Goal: Contribute content: Contribute content

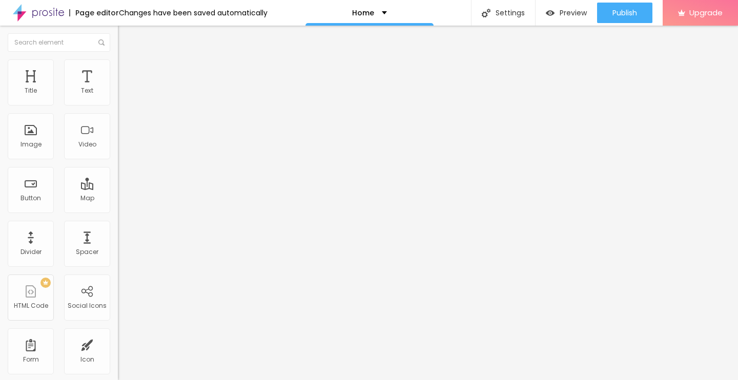
click at [118, 65] on img at bounding box center [122, 63] width 9 height 9
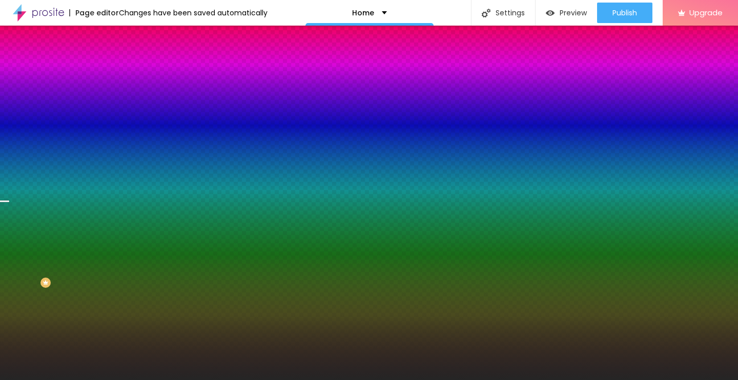
click at [118, 94] on span "Change image" at bounding box center [145, 90] width 55 height 9
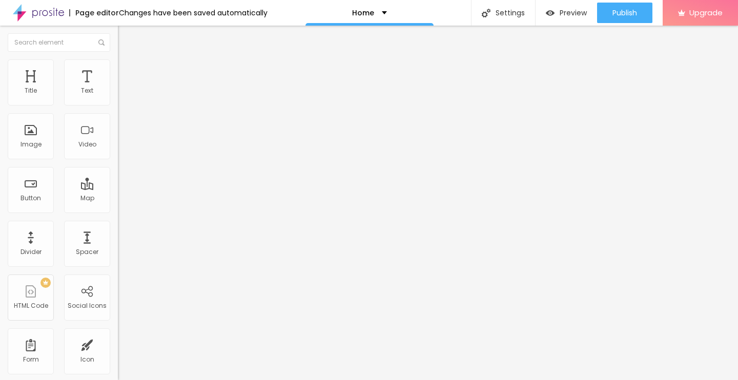
click at [126, 41] on img "button" at bounding box center [130, 37] width 8 height 8
click at [118, 88] on span "Add image" at bounding box center [139, 83] width 42 height 9
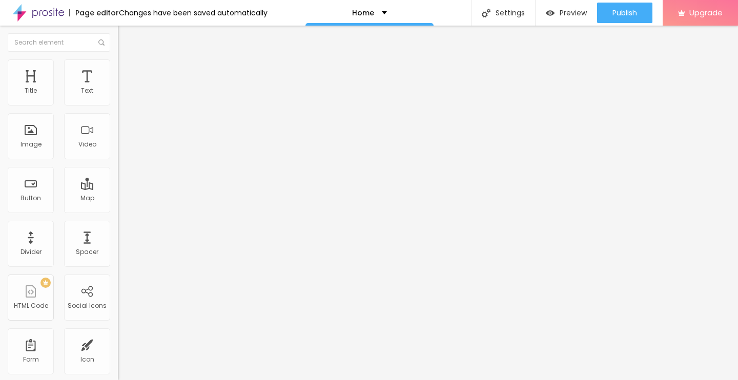
type input "172"
type input "188"
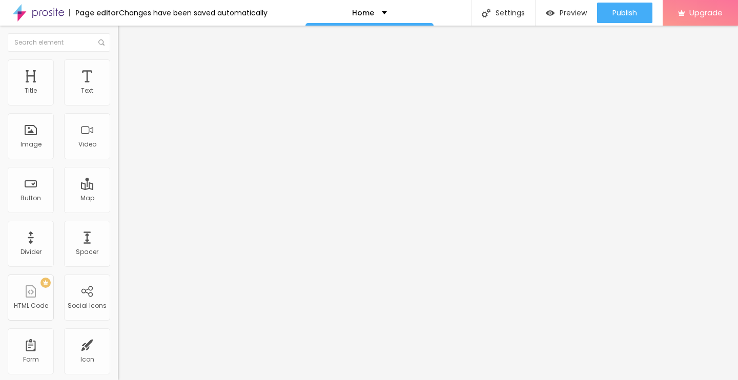
type input "286"
type input "296"
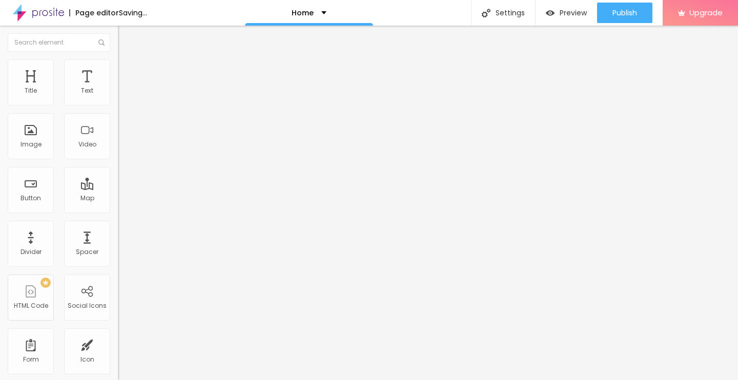
type input "255"
type input "177"
type input "152"
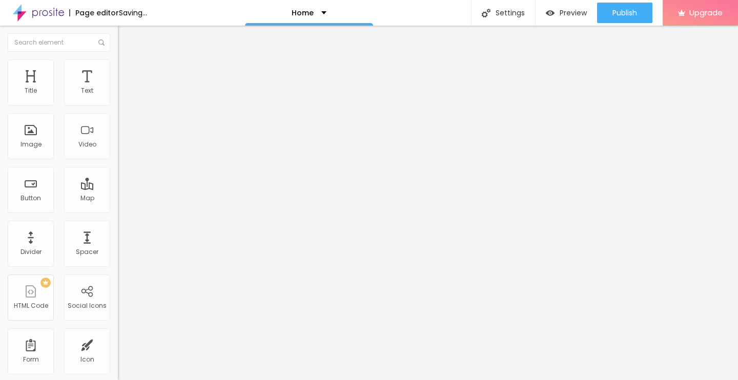
type input "152"
type input "131"
type input "115"
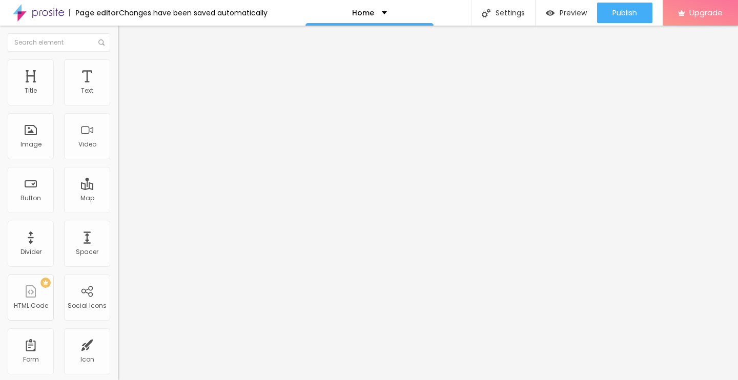
type input "95"
type input "22"
type input "10"
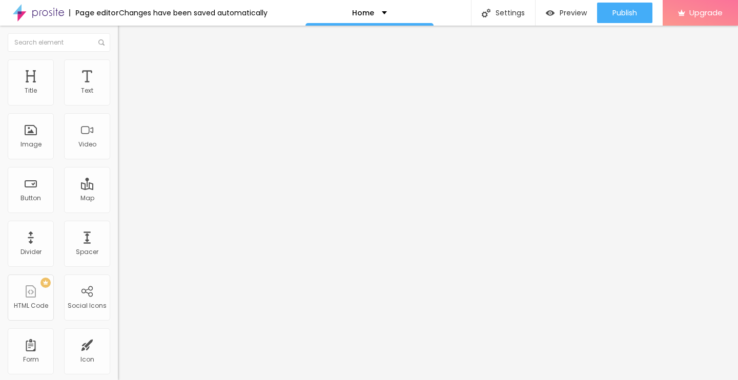
type input "10"
type input "33"
type input "48"
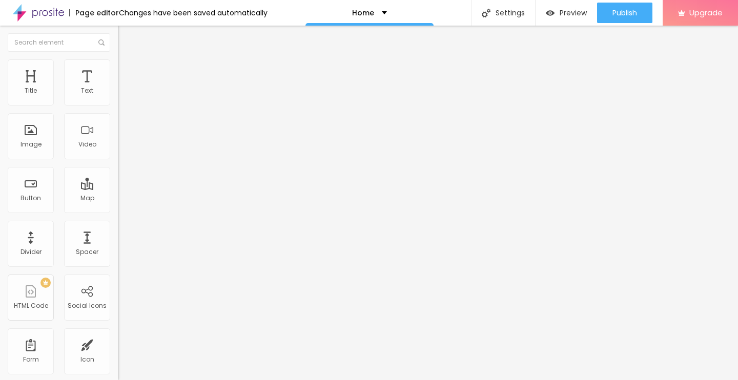
type input "53"
type input "79"
type input "152"
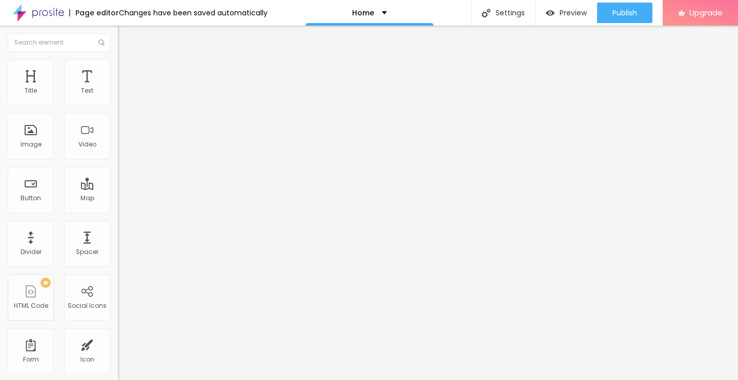
type input "152"
type input "115"
type input "110"
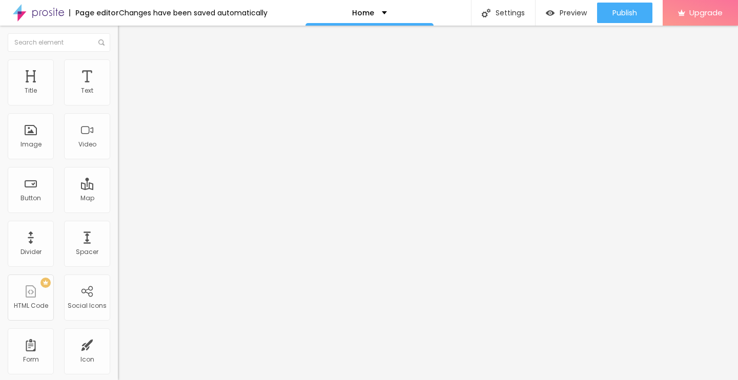
type input "95"
type input "84"
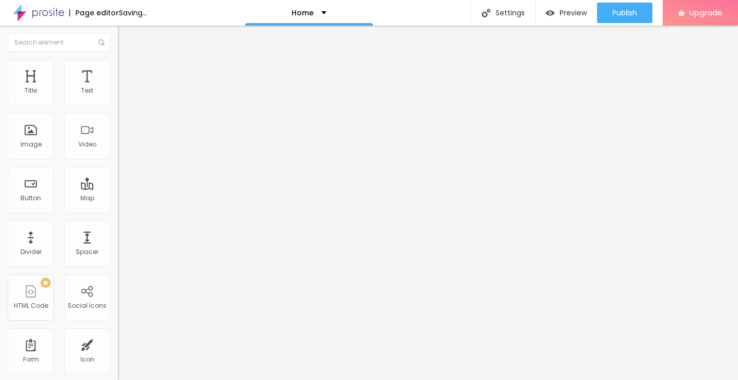
type input "100"
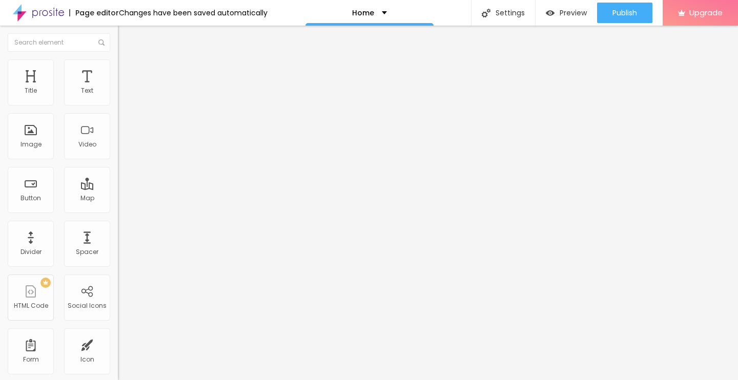
type input "110"
type input "115"
type input "131"
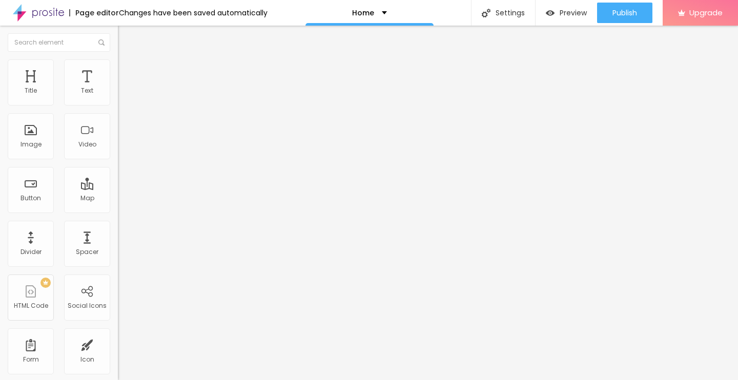
type input "131"
type input "141"
type input "152"
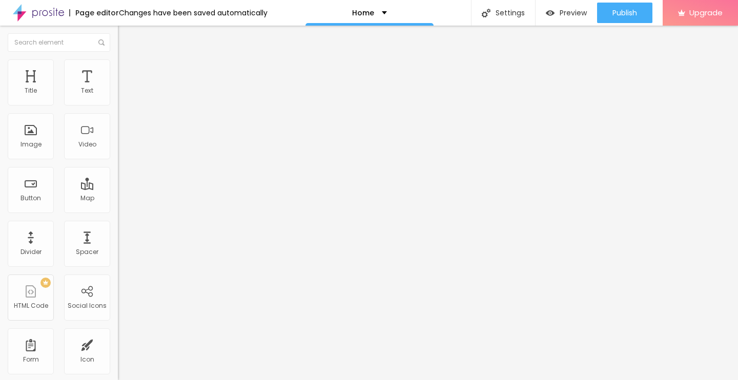
type input "177"
click at [118, 189] on input "range" at bounding box center [151, 193] width 66 height 8
click at [127, 70] on span "Advanced" at bounding box center [143, 66] width 33 height 9
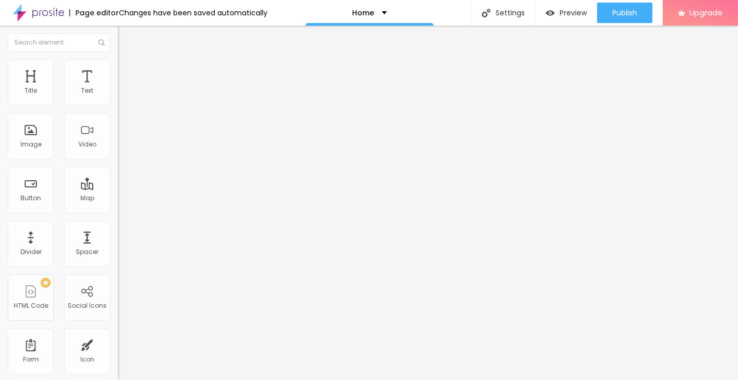
click at [127, 60] on span "Content" at bounding box center [139, 56] width 25 height 9
click at [127, 71] on span "Style" at bounding box center [134, 66] width 15 height 9
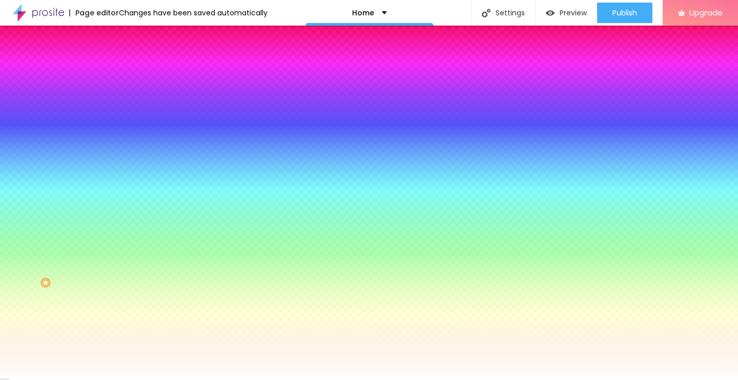
click at [118, 139] on div at bounding box center [177, 139] width 118 height 0
click at [92, 264] on div at bounding box center [369, 190] width 738 height 380
click at [65, 218] on div at bounding box center [369, 190] width 738 height 380
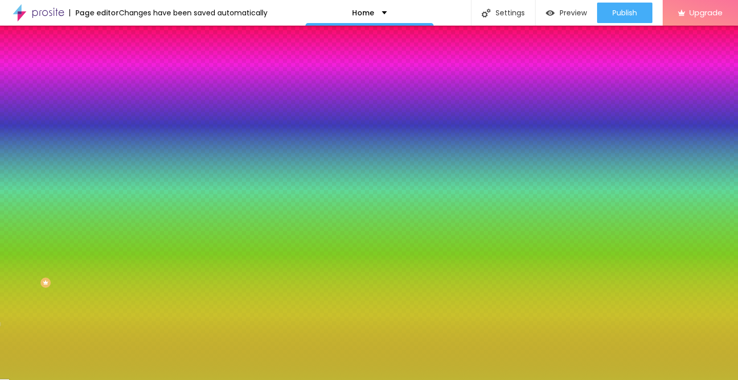
click at [91, 264] on div at bounding box center [369, 190] width 738 height 380
click at [91, 261] on div at bounding box center [369, 190] width 738 height 380
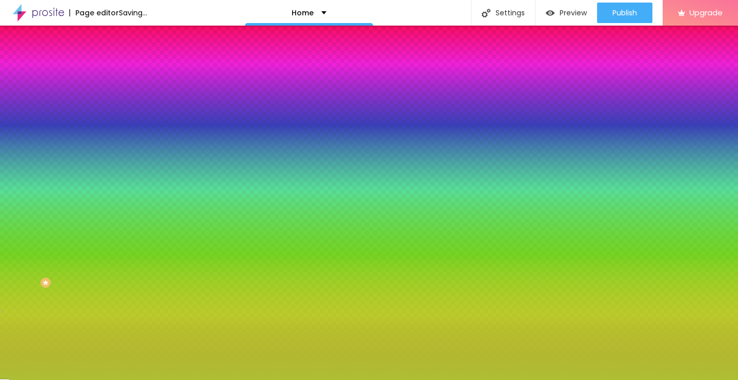
click at [91, 263] on div at bounding box center [369, 190] width 738 height 380
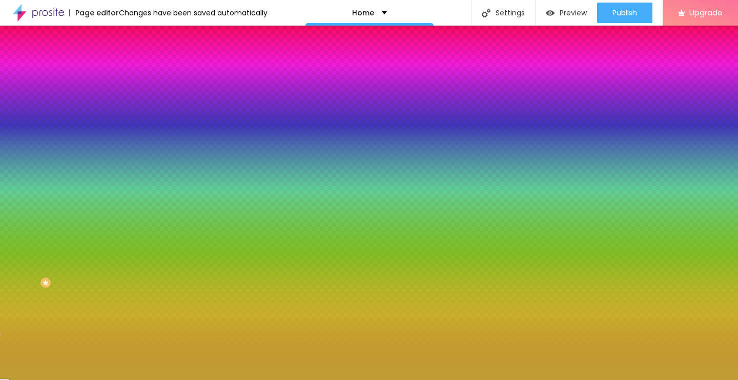
click at [91, 266] on div at bounding box center [369, 190] width 738 height 380
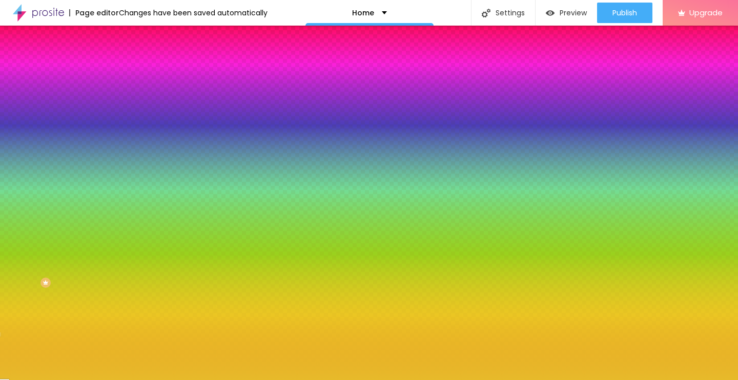
click at [71, 206] on div at bounding box center [369, 190] width 738 height 380
drag, startPoint x: 72, startPoint y: 221, endPoint x: 69, endPoint y: 209, distance: 12.6
click at [73, 220] on div at bounding box center [369, 190] width 738 height 380
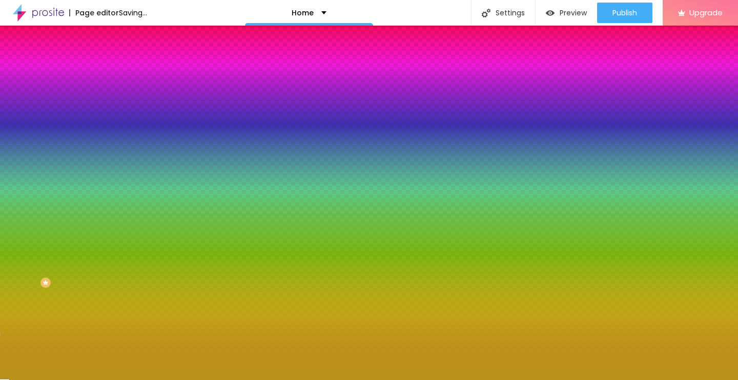
type input "#B8931C"
click at [69, 202] on div at bounding box center [369, 190] width 738 height 380
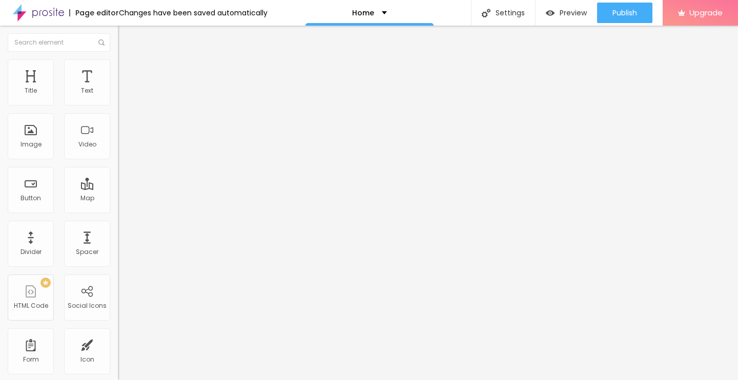
click at [127, 71] on span "Advanced" at bounding box center [143, 66] width 33 height 9
click at [127, 60] on span "Style" at bounding box center [134, 56] width 15 height 9
click at [126, 37] on img "button" at bounding box center [130, 37] width 8 height 8
click at [118, 59] on li "Style" at bounding box center [177, 64] width 118 height 10
click at [127, 60] on span "Content" at bounding box center [139, 56] width 25 height 9
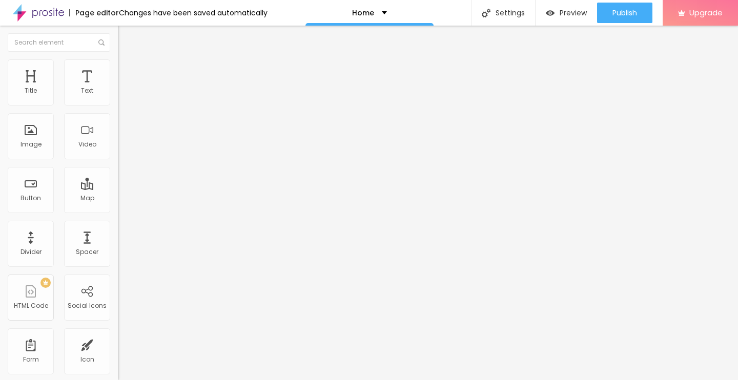
click at [118, 96] on input "text" at bounding box center [179, 91] width 123 height 10
paste input "[URL][DOMAIN_NAME]"
type input "[URL][DOMAIN_NAME]"
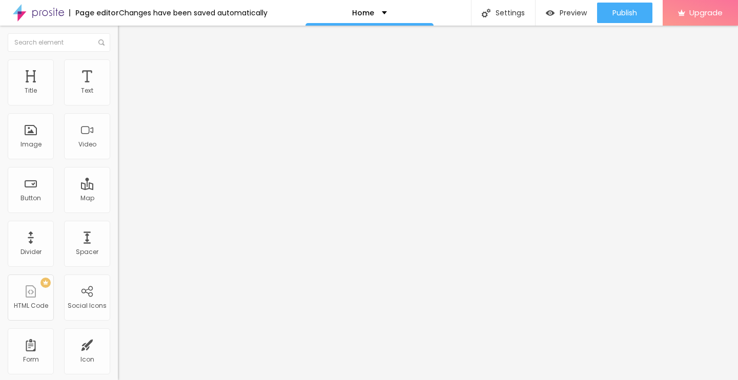
click at [118, 63] on img at bounding box center [122, 63] width 9 height 9
click at [118, 67] on ul "Style Advanced" at bounding box center [177, 59] width 118 height 20
click at [118, 59] on li "Style" at bounding box center [177, 54] width 118 height 10
drag, startPoint x: 69, startPoint y: 118, endPoint x: 12, endPoint y: 117, distance: 56.9
click at [118, 96] on input "entre em contato" at bounding box center [179, 91] width 123 height 10
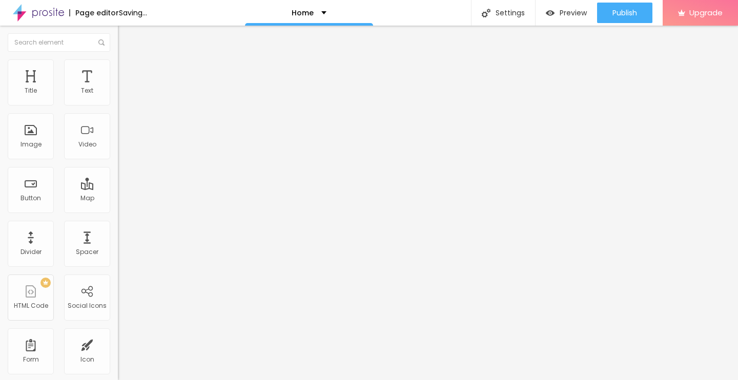
type input "Contact"
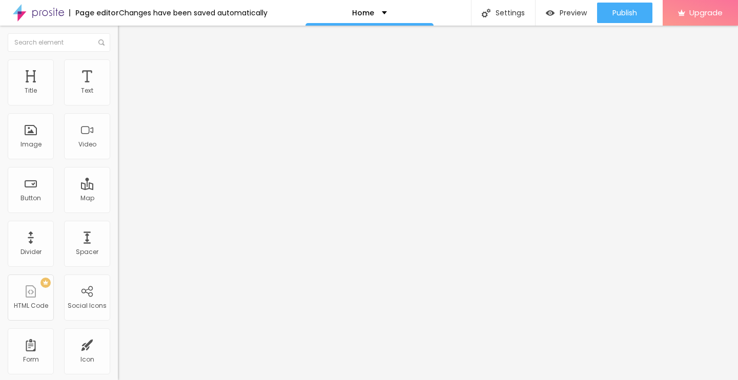
click at [118, 211] on input "https://" at bounding box center [179, 206] width 123 height 10
paste input "[DOMAIN_NAME][URL]"
type input "[URL][DOMAIN_NAME]"
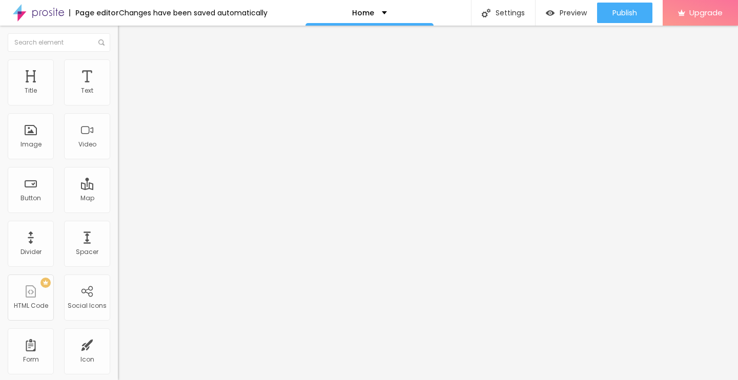
click at [118, 276] on div "Edit Button Content Style Advanced Text Contact Align Size Default Small Defaul…" at bounding box center [177, 203] width 118 height 355
click at [118, 104] on div "Facebook" at bounding box center [177, 150] width 118 height 141
click at [118, 348] on input "https://" at bounding box center [179, 353] width 123 height 10
paste input "[URL][DOMAIN_NAME]"
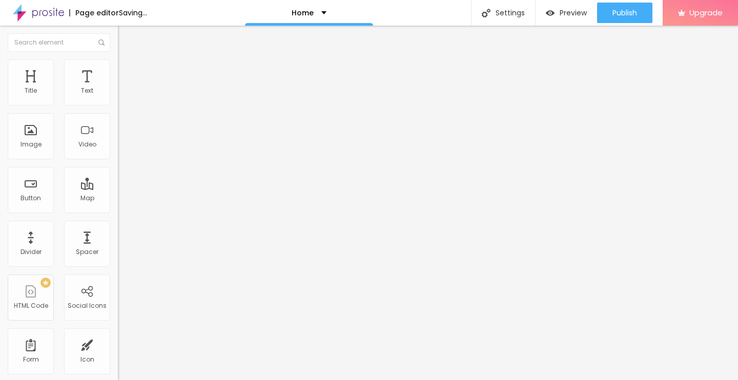
scroll to position [0, 73]
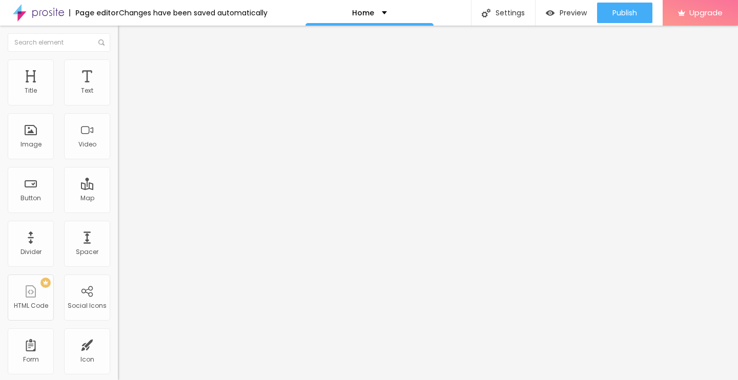
type input "[URL][DOMAIN_NAME]"
paste input "[DOMAIN_NAME][URL]"
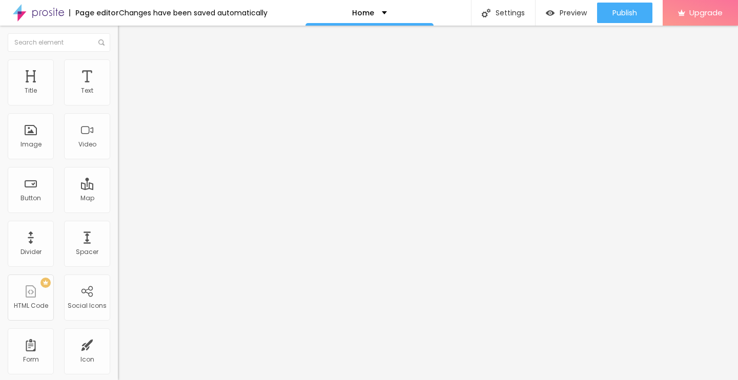
scroll to position [0, 76]
type input "[URL][DOMAIN_NAME]"
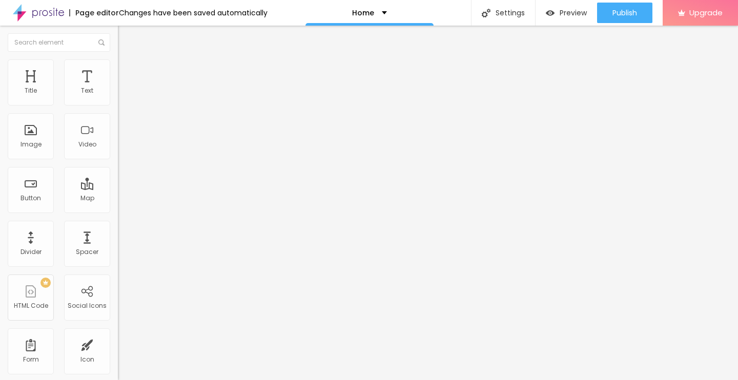
paste input "[DOMAIN_NAME][URL]"
type input "[URL][DOMAIN_NAME]"
click at [133, 107] on div "Connect" at bounding box center [150, 102] width 34 height 9
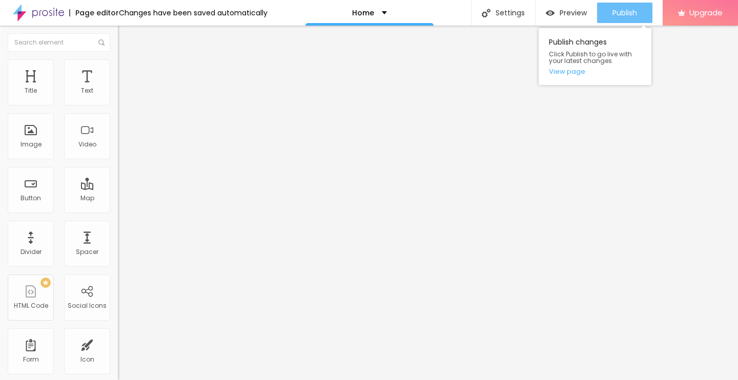
click at [634, 9] on span "Publish" at bounding box center [624, 13] width 25 height 8
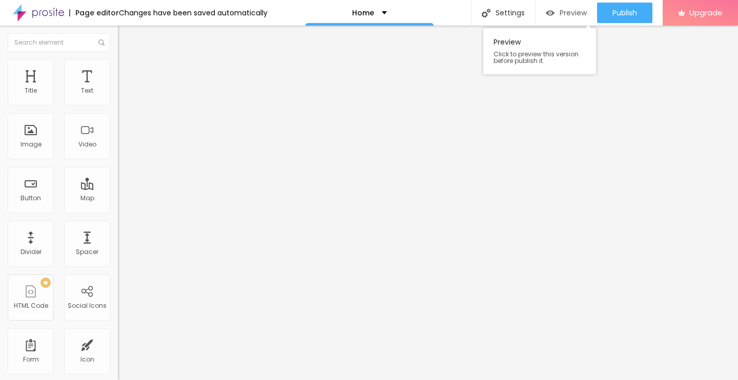
click at [572, 18] on div "Preview" at bounding box center [566, 13] width 41 height 20
click at [118, 64] on img at bounding box center [122, 63] width 9 height 9
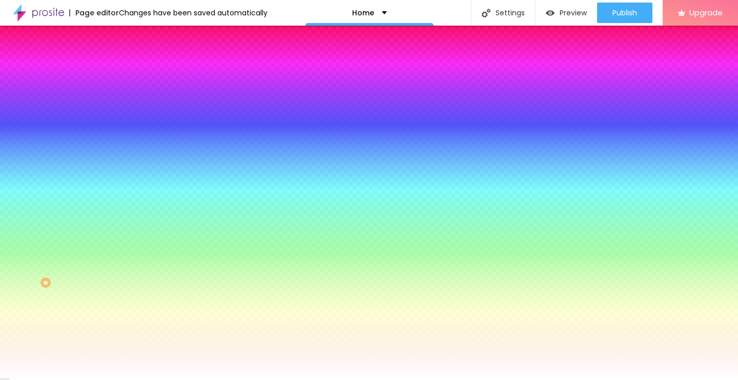
click at [118, 94] on span "Change image" at bounding box center [145, 90] width 55 height 9
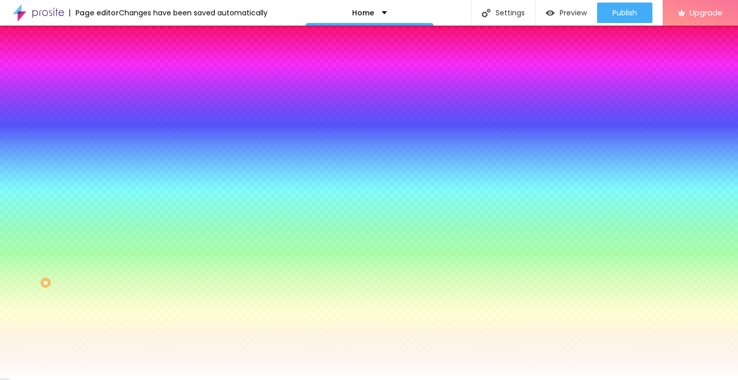
click at [118, 93] on div "Change image" at bounding box center [177, 89] width 118 height 7
click at [118, 94] on span "Change image" at bounding box center [145, 90] width 55 height 9
click at [118, 92] on img at bounding box center [121, 89] width 6 height 6
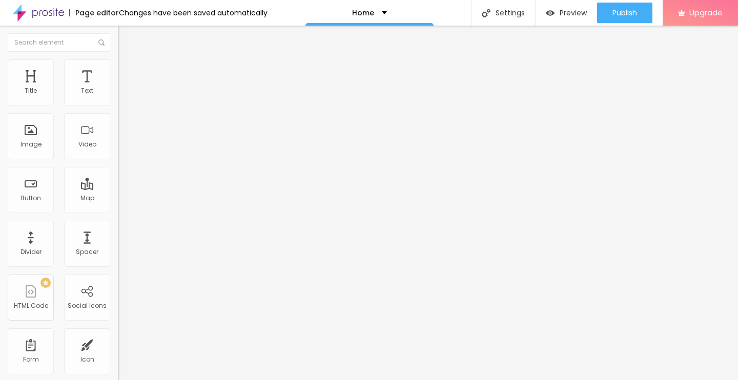
click at [127, 69] on span "Style" at bounding box center [134, 66] width 15 height 9
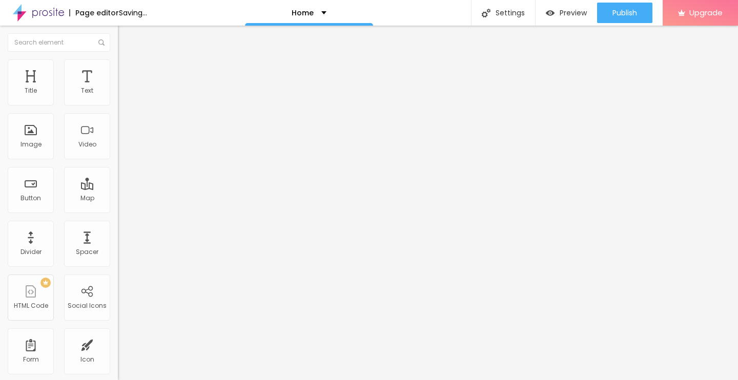
click at [118, 88] on span "Add image" at bounding box center [139, 83] width 42 height 9
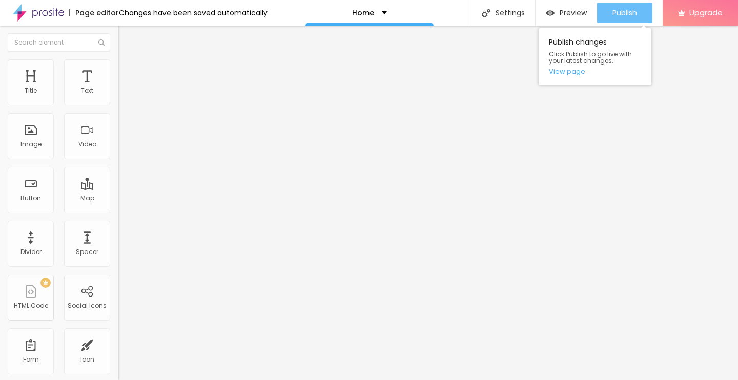
click at [619, 9] on span "Publish" at bounding box center [624, 13] width 25 height 8
click at [632, 9] on span "Publish" at bounding box center [624, 13] width 25 height 8
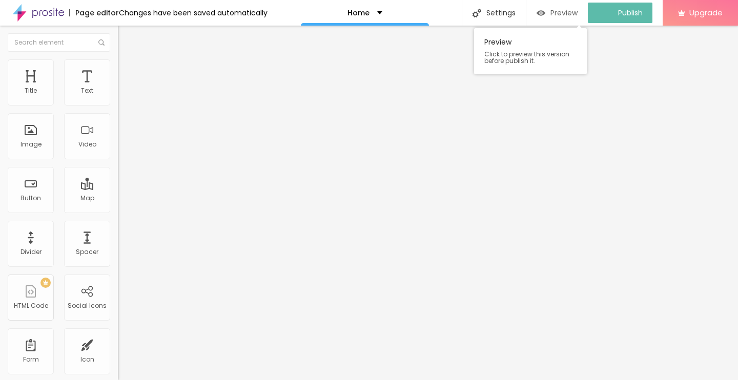
click at [545, 12] on img "button" at bounding box center [541, 13] width 9 height 9
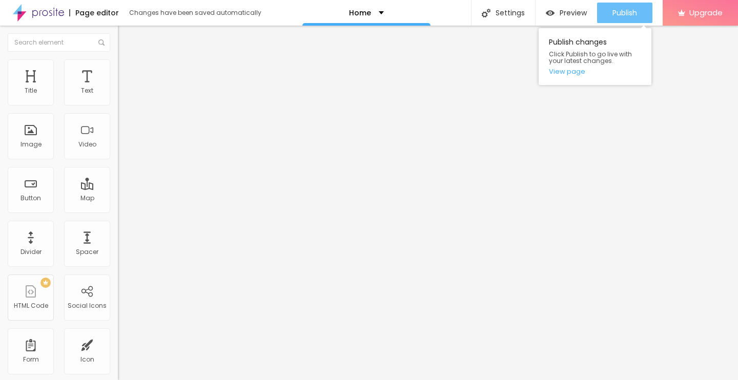
click at [620, 16] on span "Publish" at bounding box center [624, 13] width 25 height 8
click at [572, 73] on link "View page" at bounding box center [595, 71] width 92 height 7
click at [609, 14] on button "Publish" at bounding box center [624, 13] width 55 height 20
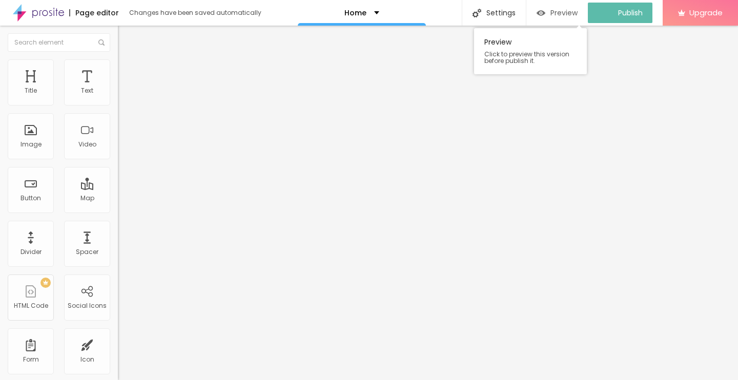
click at [572, 17] on span "Preview" at bounding box center [563, 13] width 27 height 8
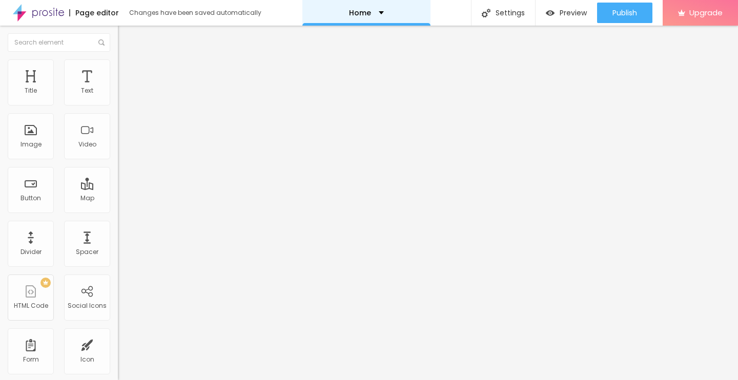
click at [364, 12] on p "Home" at bounding box center [360, 12] width 22 height 7
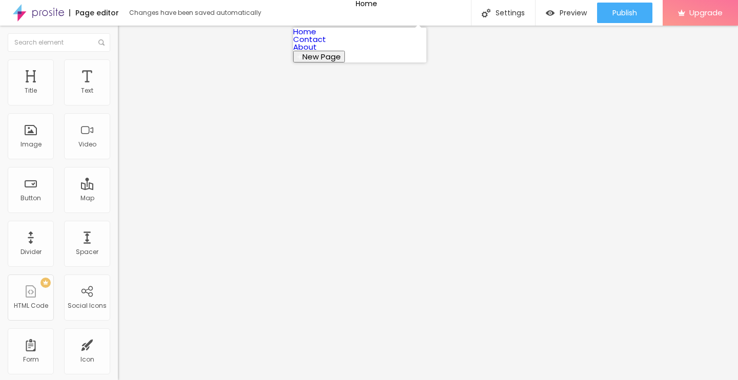
click at [316, 37] on link "Home" at bounding box center [304, 31] width 23 height 11
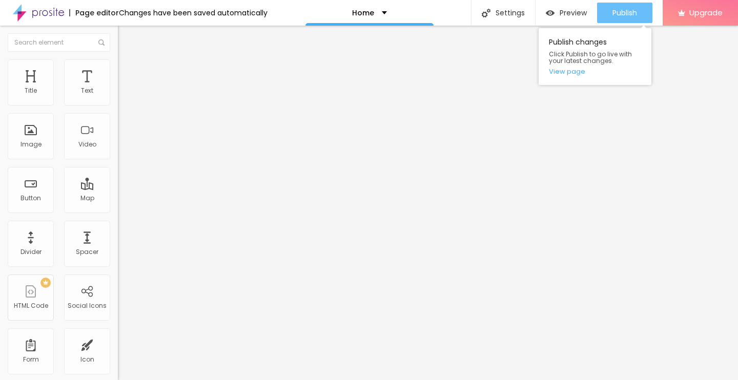
click at [628, 11] on span "Publish" at bounding box center [624, 13] width 25 height 8
